Goal: Communication & Community: Participate in discussion

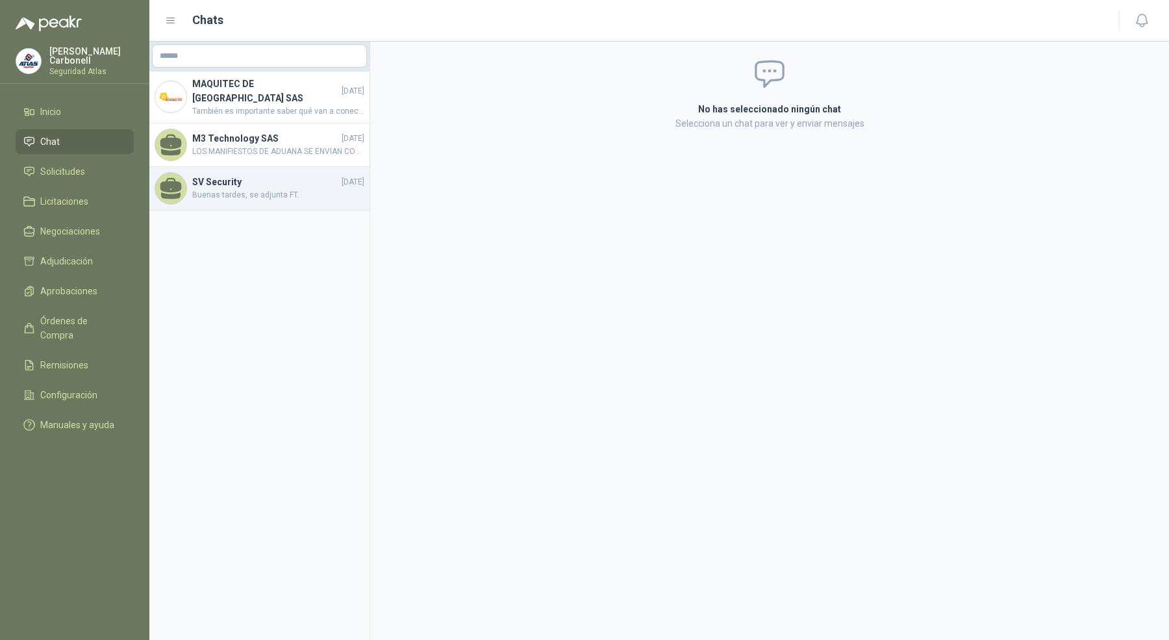
click at [342, 179] on span "[DATE]" at bounding box center [353, 182] width 23 height 12
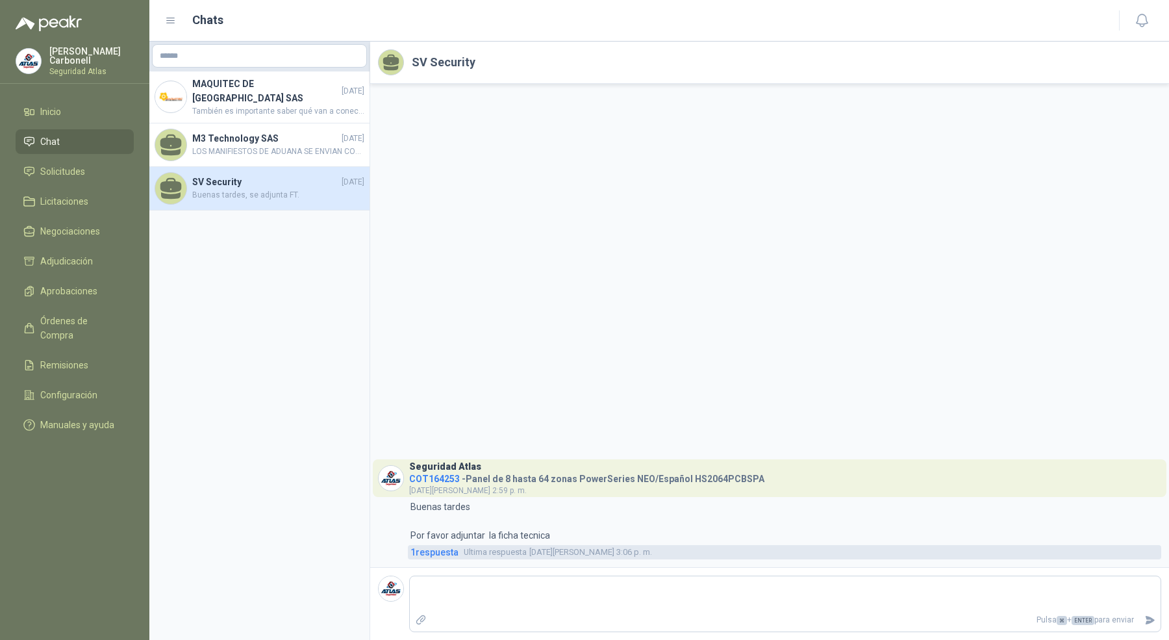
click at [437, 556] on span "1 respuesta" at bounding box center [435, 552] width 48 height 14
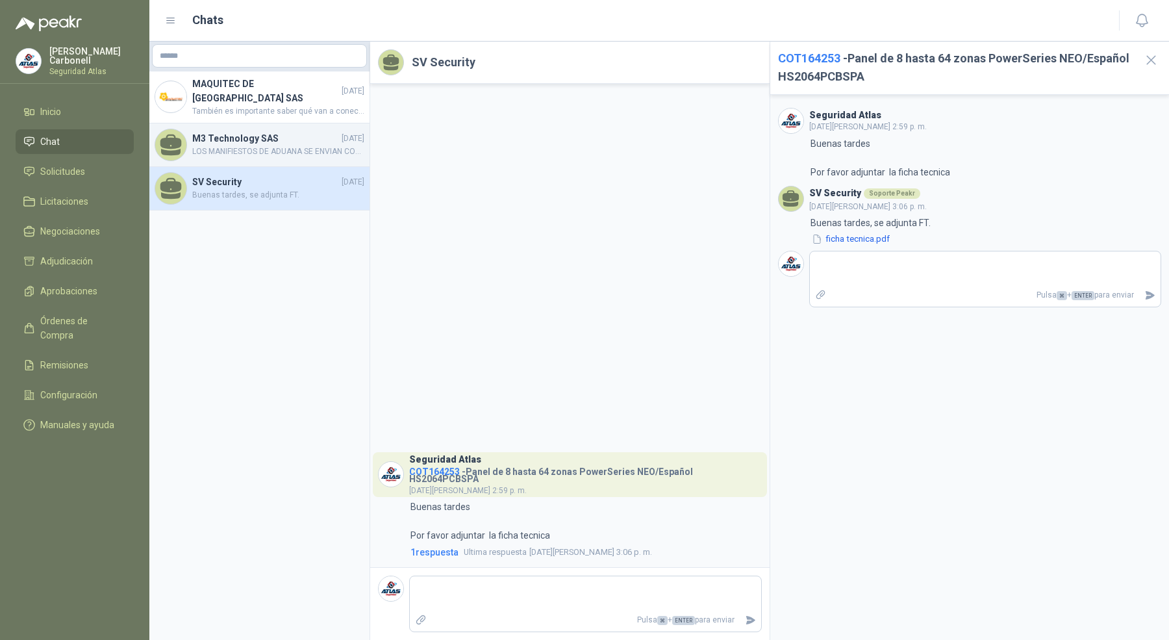
click at [272, 131] on h4 "M3 Technology SAS" at bounding box center [265, 138] width 147 height 14
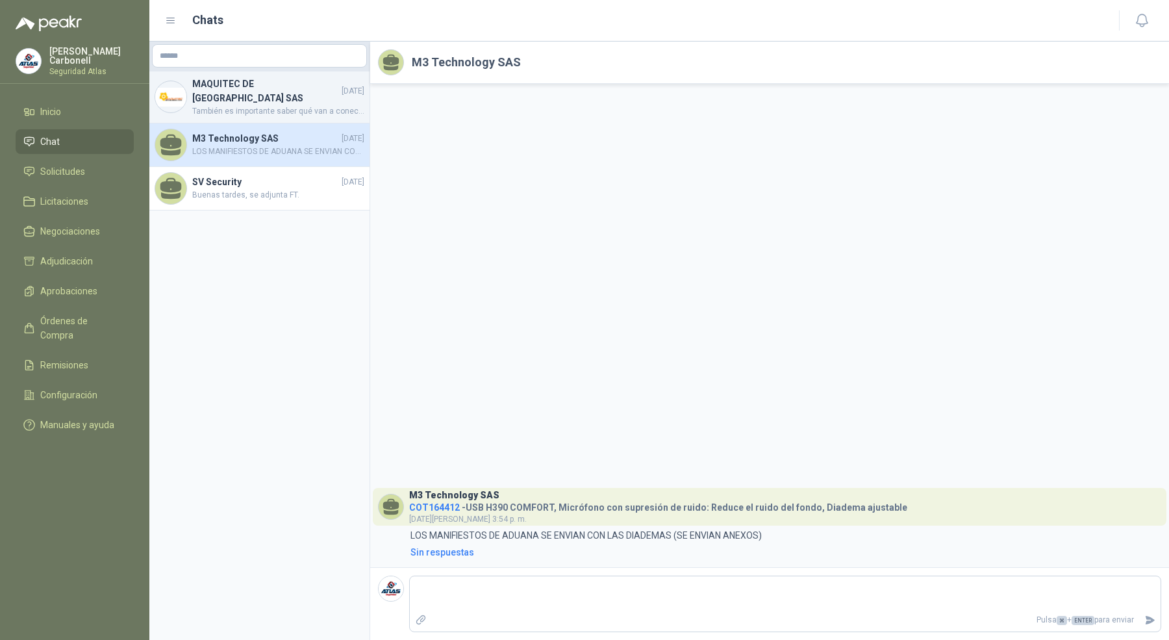
click at [275, 110] on div "MAQUITEC DE COLOMBIA SAS [DATE] También es importante saber qué van a conectar …" at bounding box center [259, 97] width 220 height 52
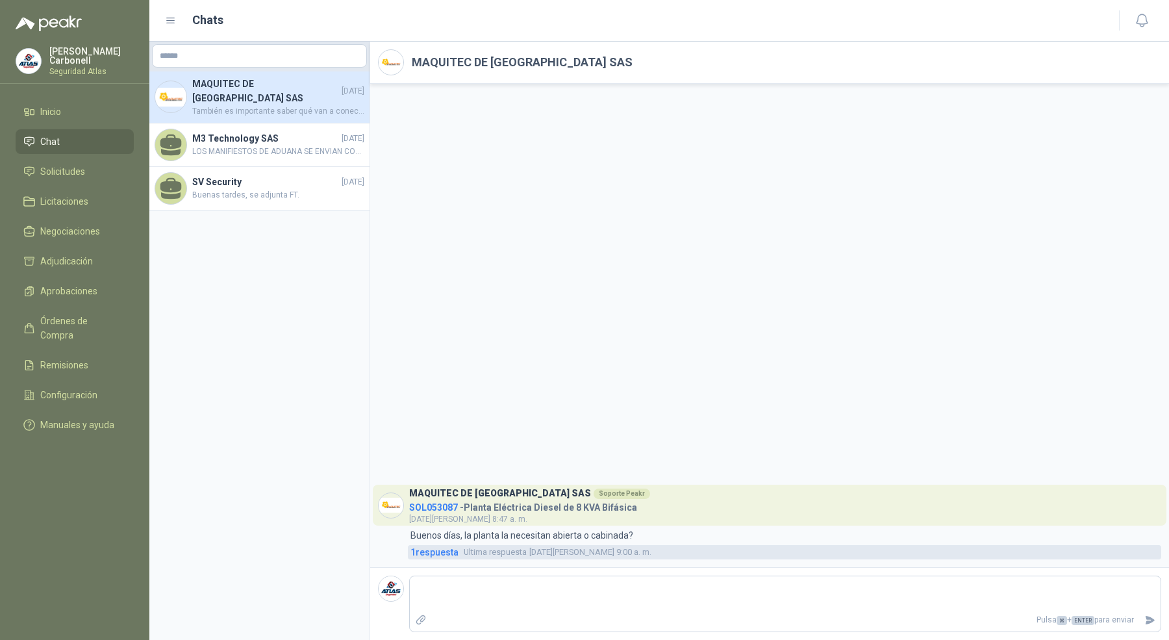
click at [450, 558] on span "1 respuesta" at bounding box center [435, 552] width 48 height 14
